Goal: Task Accomplishment & Management: Use online tool/utility

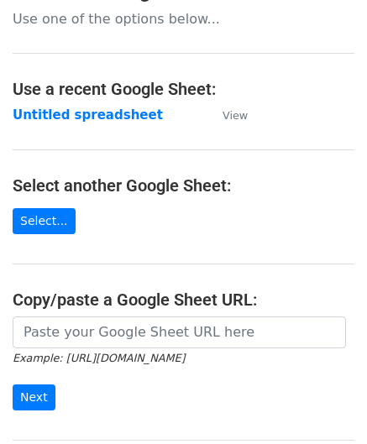
scroll to position [84, 0]
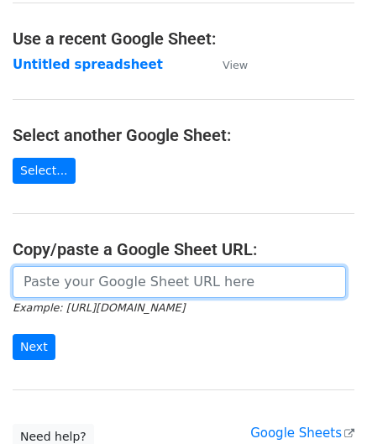
click at [65, 285] on input "url" at bounding box center [179, 282] width 333 height 32
paste input "https://docs.google.com/spreadsheets/d/1_keHh8U-0a09WtXBsUDFSSKVT8uVB_hQxSUA6ad…"
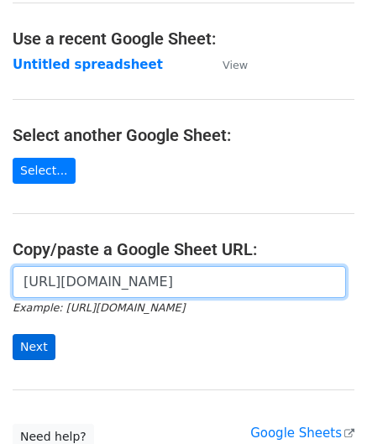
type input "https://docs.google.com/spreadsheets/d/1_keHh8U-0a09WtXBsUDFSSKVT8uVB_hQxSUA6ad…"
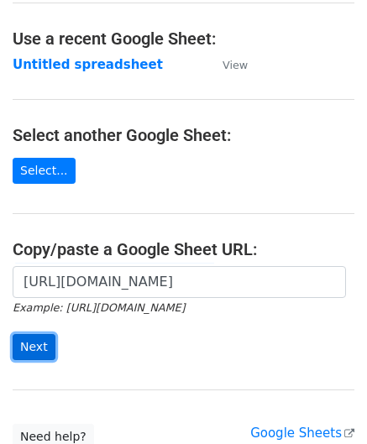
click at [34, 337] on input "Next" at bounding box center [34, 347] width 43 height 26
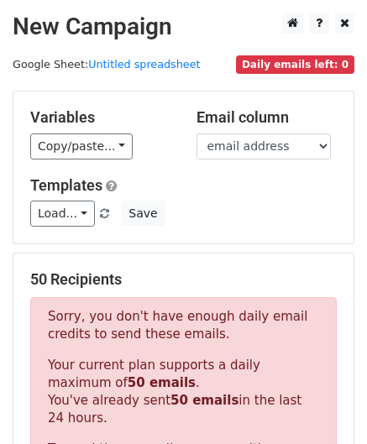
scroll to position [567, 0]
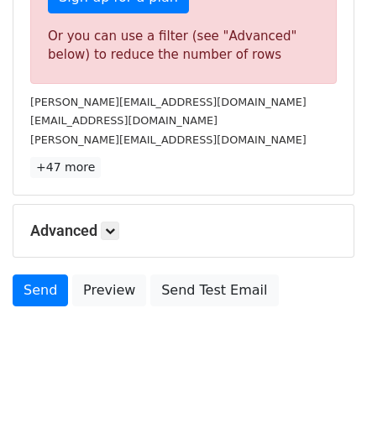
click at [123, 227] on h5 "Advanced" at bounding box center [183, 231] width 306 height 18
click at [115, 226] on icon at bounding box center [110, 231] width 10 height 10
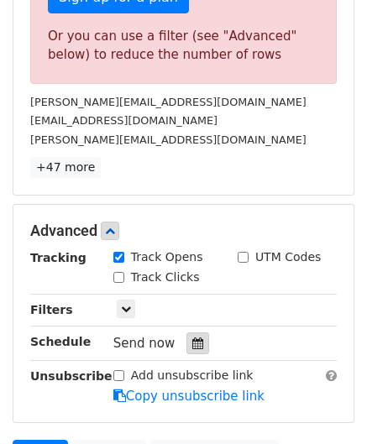
drag, startPoint x: 194, startPoint y: 337, endPoint x: 217, endPoint y: 256, distance: 83.7
click at [193, 338] on icon at bounding box center [197, 344] width 11 height 12
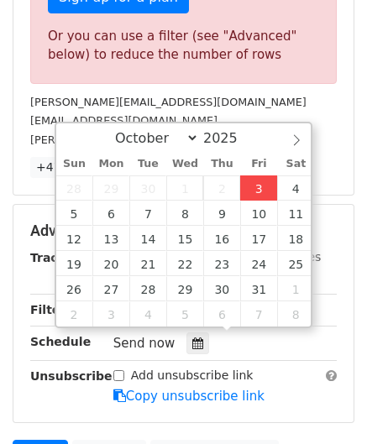
type input "[DATE] 12:00"
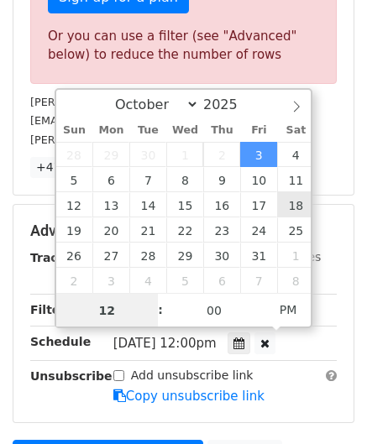
paste input "0"
type input "10"
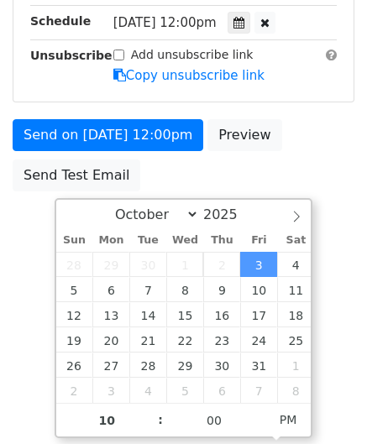
type input "[DATE] 22:00"
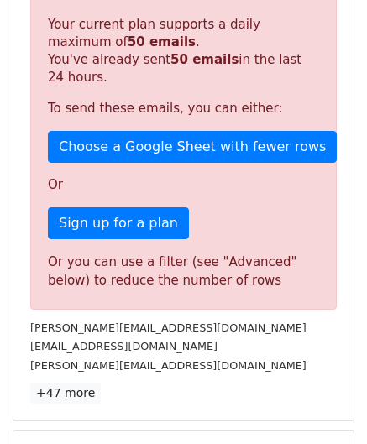
scroll to position [770, 0]
